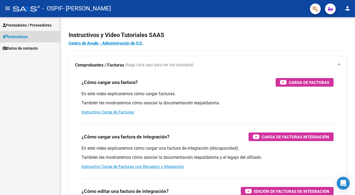
click at [30, 38] on link "Instructivos" at bounding box center [30, 37] width 60 height 12
click at [32, 25] on span "Prestadores / Proveedores" at bounding box center [27, 25] width 49 height 6
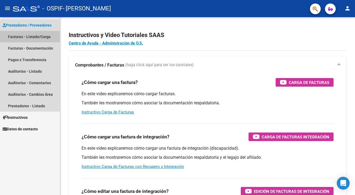
click at [36, 39] on link "Facturas - Listado/Carga" at bounding box center [30, 37] width 60 height 12
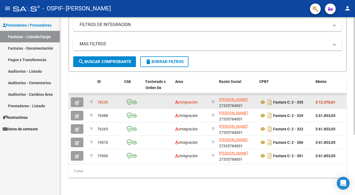
click at [323, 102] on strong "$ 12.370,61" at bounding box center [325, 102] width 20 height 4
click at [312, 102] on datatable-body-cell "Factura C: 2 - 335" at bounding box center [285, 101] width 56 height 13
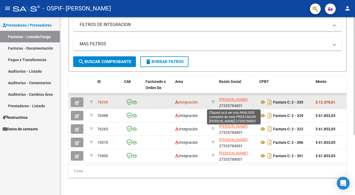
click at [234, 100] on span "[PERSON_NAME]" at bounding box center [233, 99] width 29 height 4
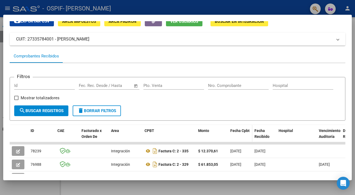
scroll to position [27, 0]
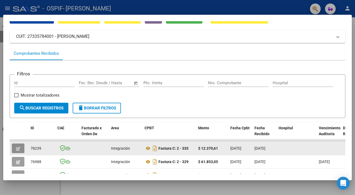
click at [18, 147] on icon "button" at bounding box center [18, 149] width 4 height 4
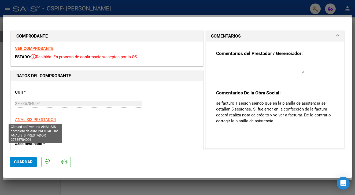
scroll to position [0, 0]
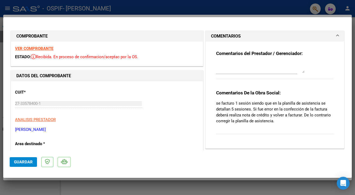
click at [38, 50] on strong "VER COMPROBANTE" at bounding box center [34, 48] width 38 height 5
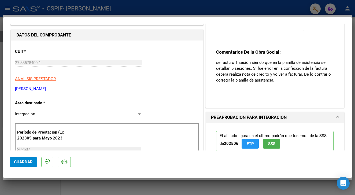
scroll to position [42, 0]
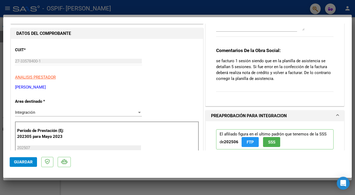
click at [40, 114] on div "Integración Seleccionar Area" at bounding box center [78, 112] width 127 height 8
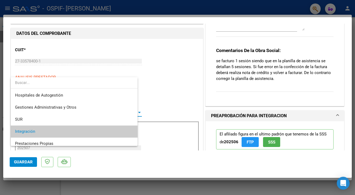
scroll to position [20, 0]
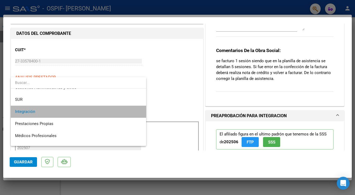
click at [41, 113] on span "Integración" at bounding box center [78, 112] width 127 height 12
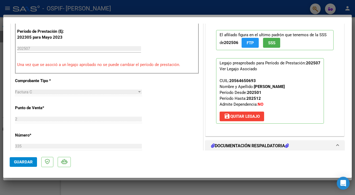
scroll to position [143, 0]
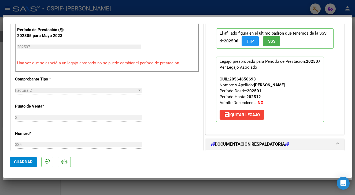
click at [49, 88] on div "Factura C" at bounding box center [76, 90] width 122 height 5
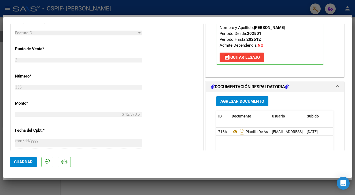
scroll to position [201, 0]
click at [233, 103] on span "Agregar Documento" at bounding box center [242, 101] width 44 height 5
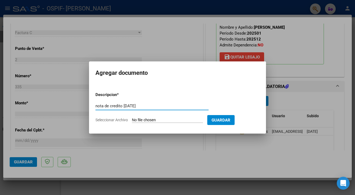
type input "nota de credito [DATE]"
click at [164, 119] on input "Seleccionar Archivo" at bounding box center [167, 120] width 71 height 5
type input "C:\fakepath\27335784001_013_00002_00000022.pdf"
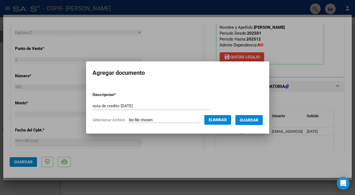
click at [253, 120] on span "Guardar" at bounding box center [249, 120] width 19 height 5
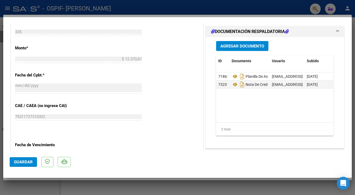
scroll to position [255, 0]
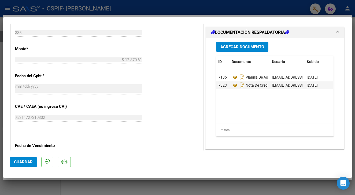
click at [250, 47] on span "Agregar Documento" at bounding box center [242, 46] width 44 height 5
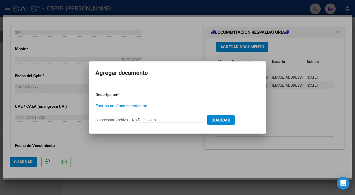
click at [129, 107] on input "Escriba aquí una descripcion" at bounding box center [151, 105] width 113 height 5
type input "FACTURA CORREGIDA [DATE]"
click at [175, 118] on input "Seleccionar Archivo" at bounding box center [167, 120] width 71 height 5
type input "C:\fakepath\27335784001_011_00002_00000337.pdf"
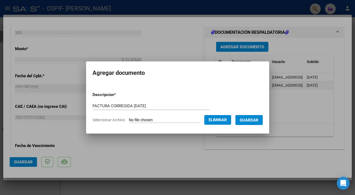
click at [254, 119] on span "Guardar" at bounding box center [249, 120] width 19 height 5
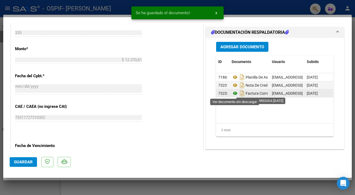
click at [234, 92] on icon at bounding box center [235, 93] width 7 height 6
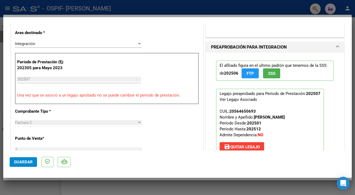
scroll to position [64, 0]
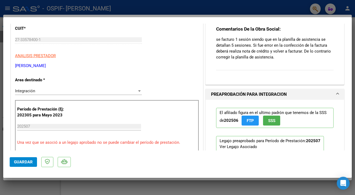
click at [22, 162] on span "Guardar" at bounding box center [23, 161] width 19 height 5
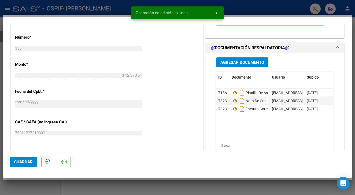
scroll to position [237, 0]
